Goal: Register for event/course

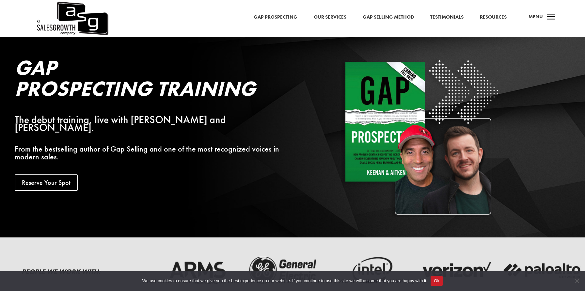
scroll to position [60, 0]
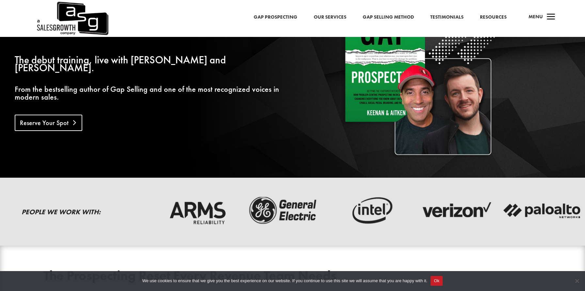
click at [67, 115] on link "Reserve Your Spot" at bounding box center [49, 123] width 68 height 16
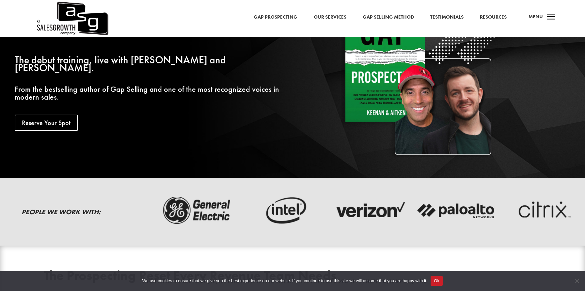
drag, startPoint x: 490, startPoint y: 216, endPoint x: 427, endPoint y: 214, distance: 62.7
click at [410, 214] on img at bounding box center [370, 211] width 80 height 32
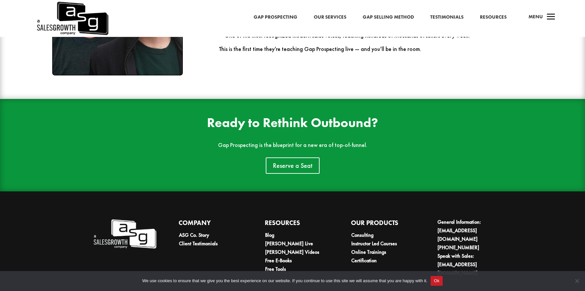
scroll to position [1045, 0]
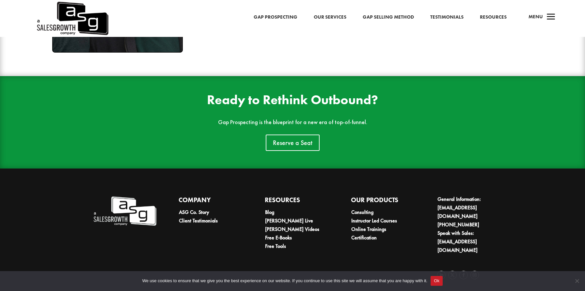
click at [499, 25] on div "Gap Prospecting Our Services Gap Selling Method Testimonials Resources a Menu" at bounding box center [292, 18] width 585 height 37
click at [450, 14] on link "Testimonials" at bounding box center [446, 17] width 33 height 8
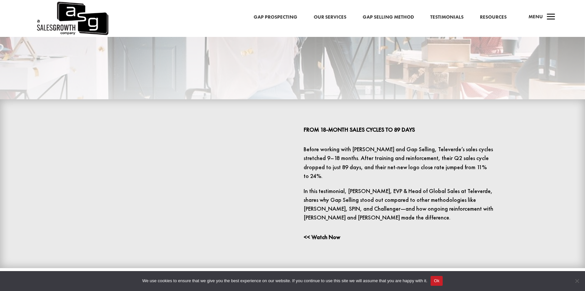
scroll to position [199, 0]
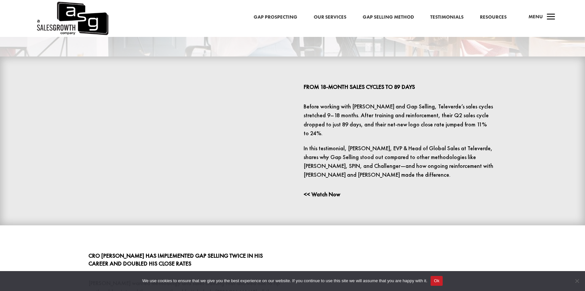
click at [499, 17] on link "Resources" at bounding box center [493, 17] width 27 height 8
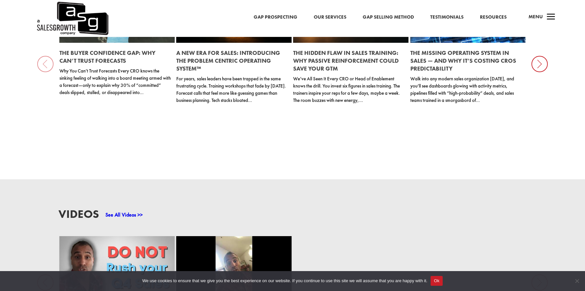
scroll to position [767, 0]
